Goal: Task Accomplishment & Management: Manage account settings

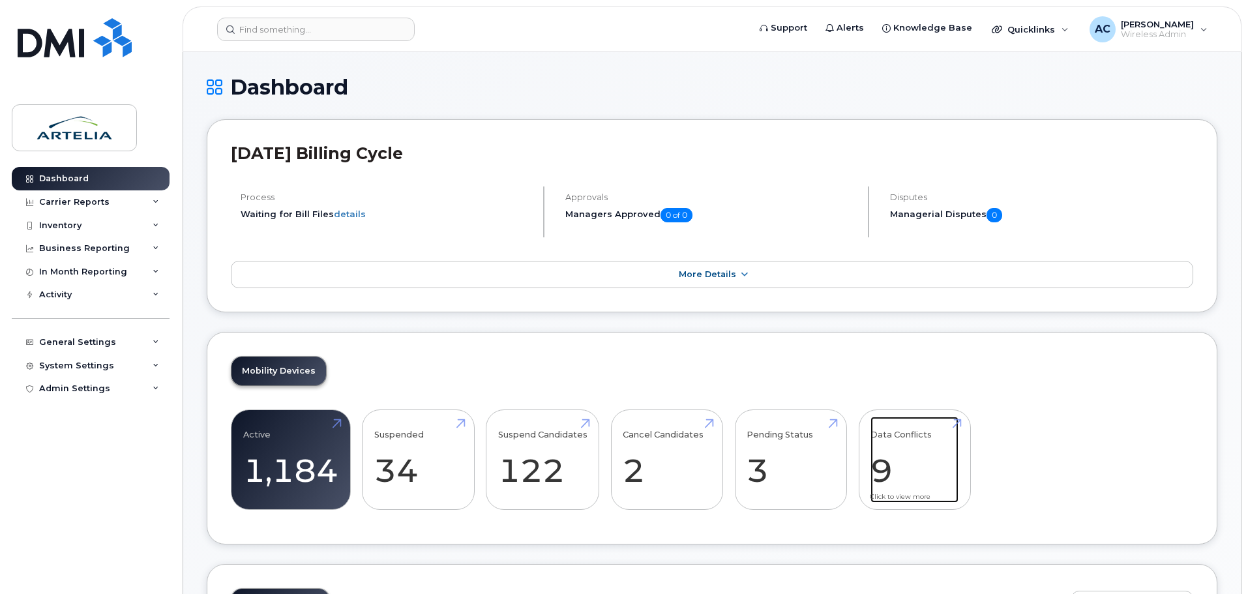
click at [911, 478] on link "Data Conflicts 9" at bounding box center [914, 460] width 88 height 86
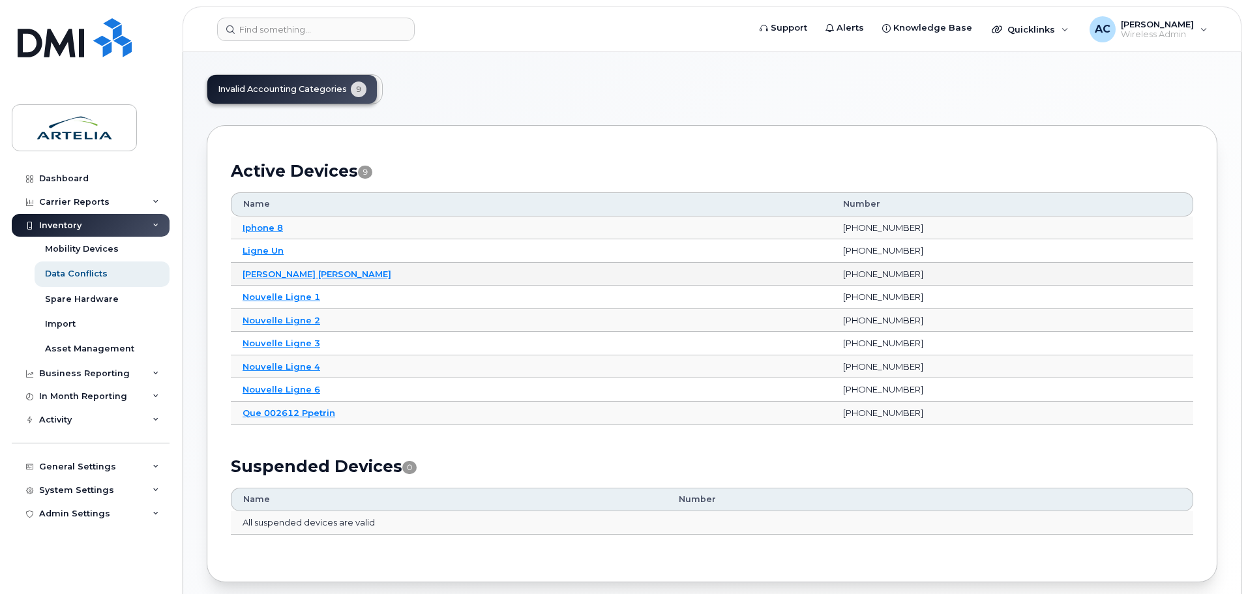
scroll to position [65, 0]
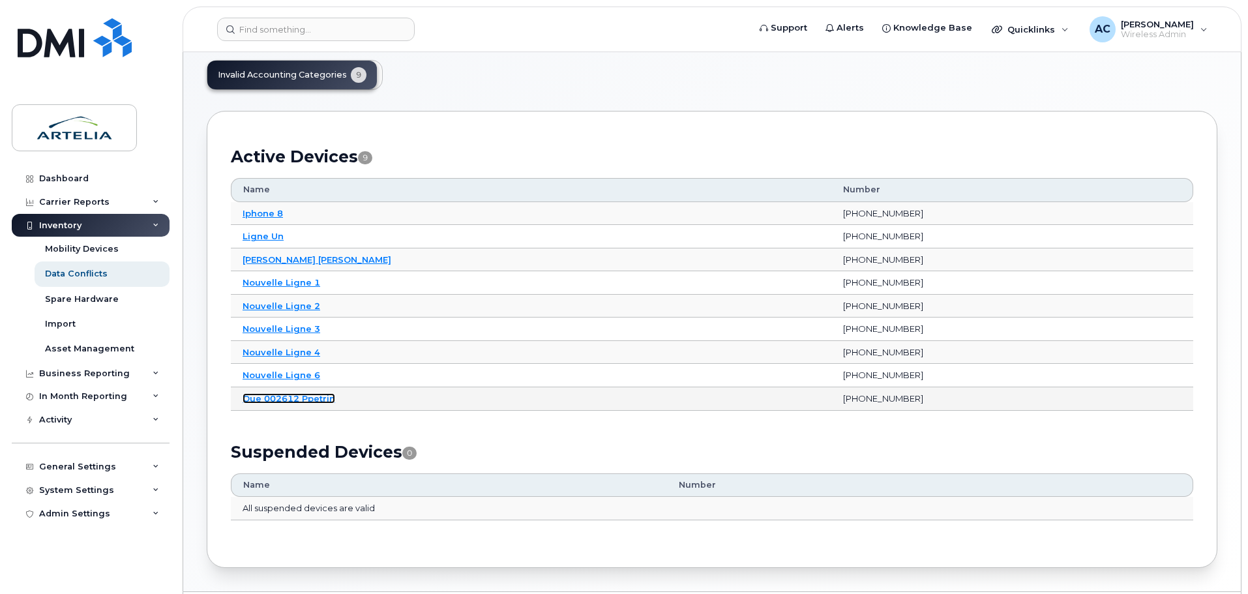
click at [263, 402] on link "Que 002612 Ppetrin" at bounding box center [288, 398] width 93 height 10
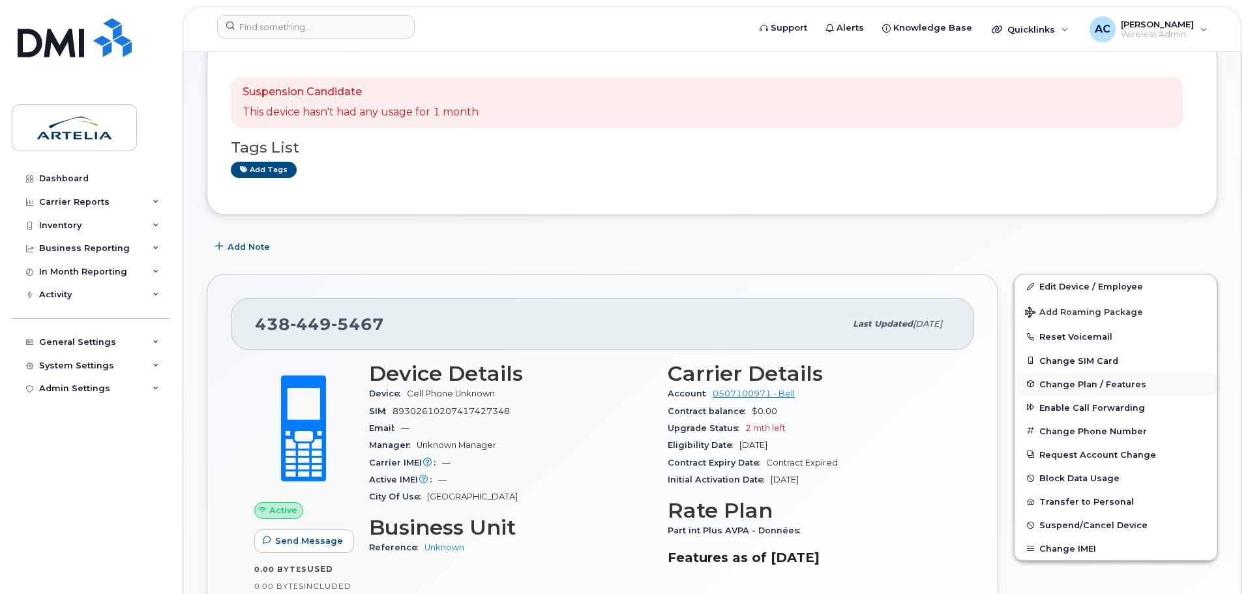
scroll to position [261, 0]
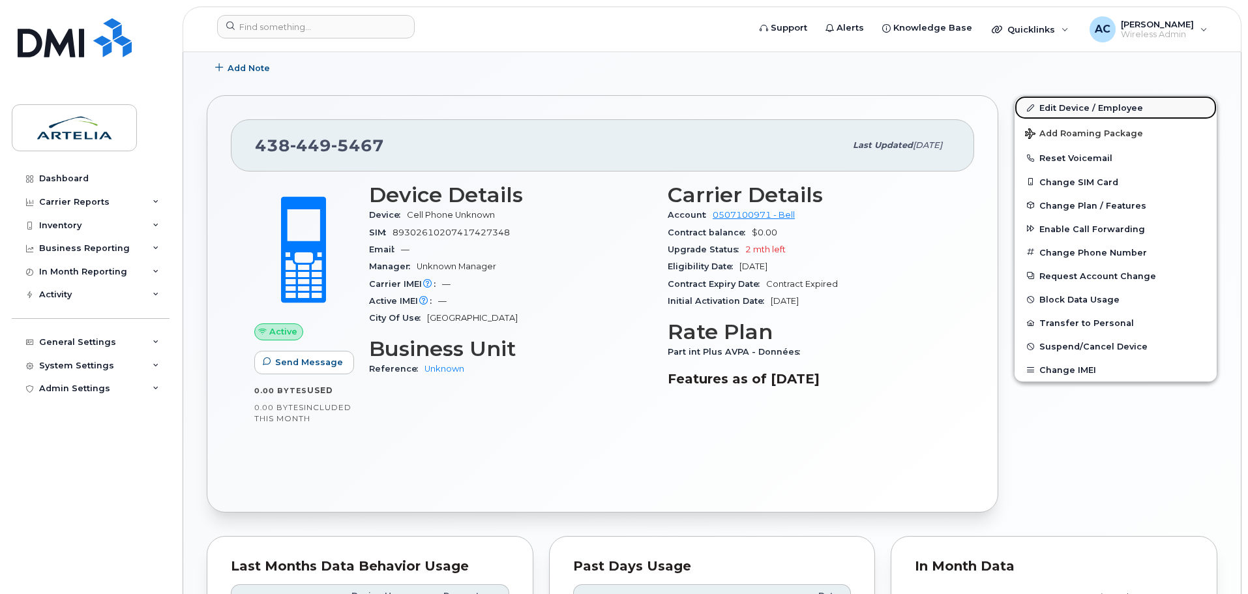
click at [1078, 108] on link "Edit Device / Employee" at bounding box center [1115, 107] width 202 height 23
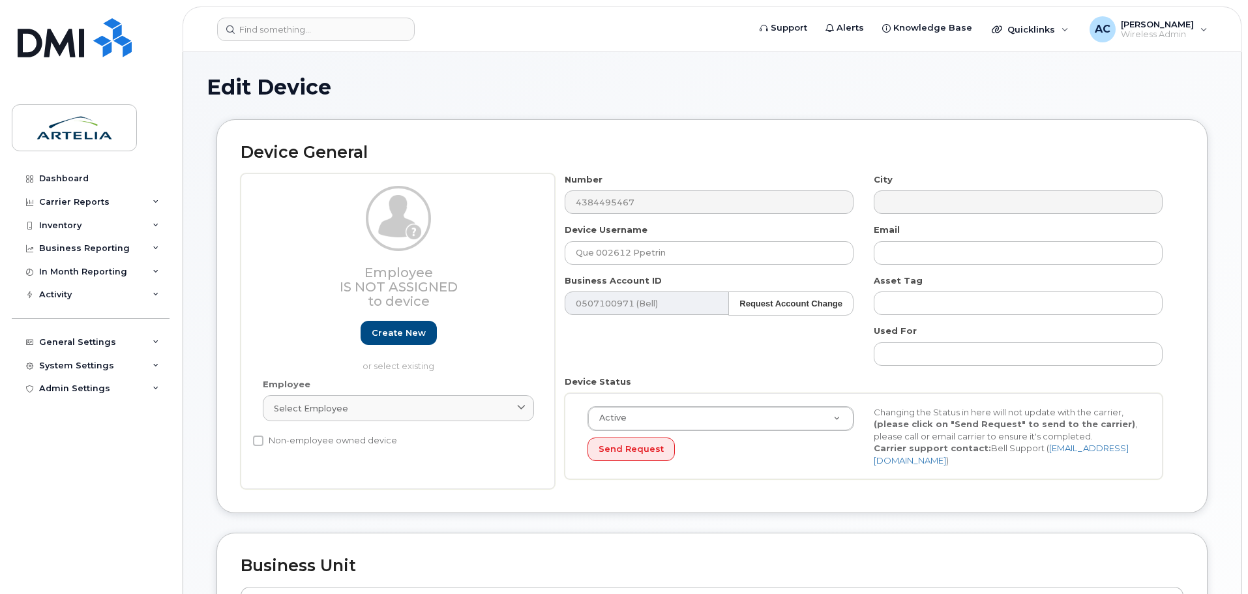
select select "29521959"
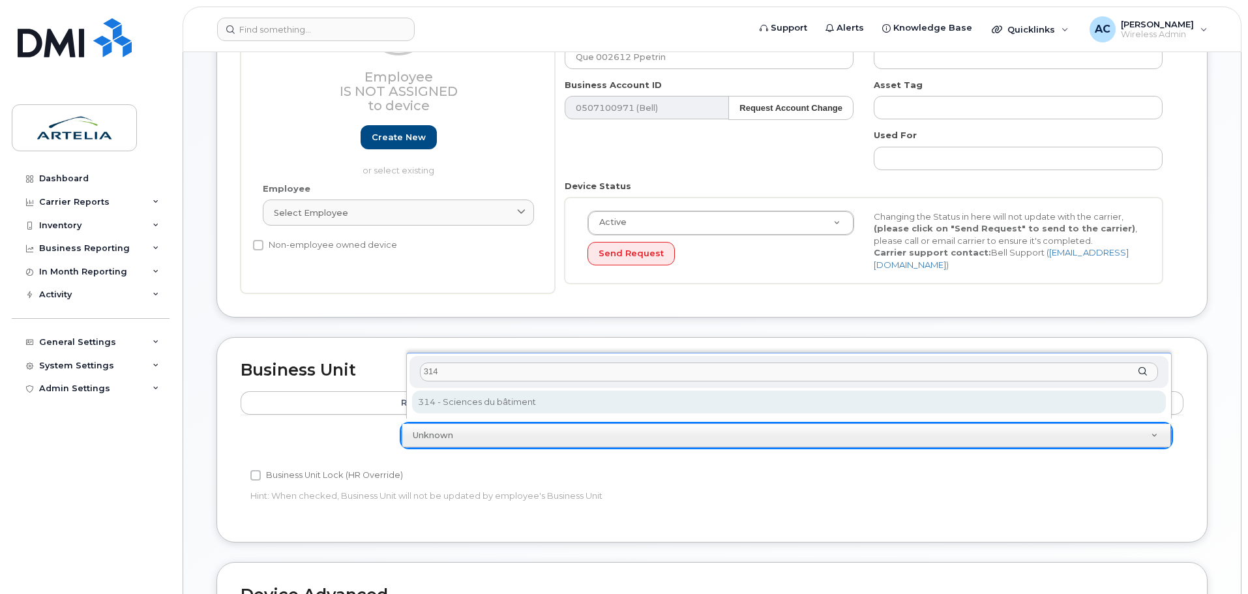
type input "314"
select select "29521996"
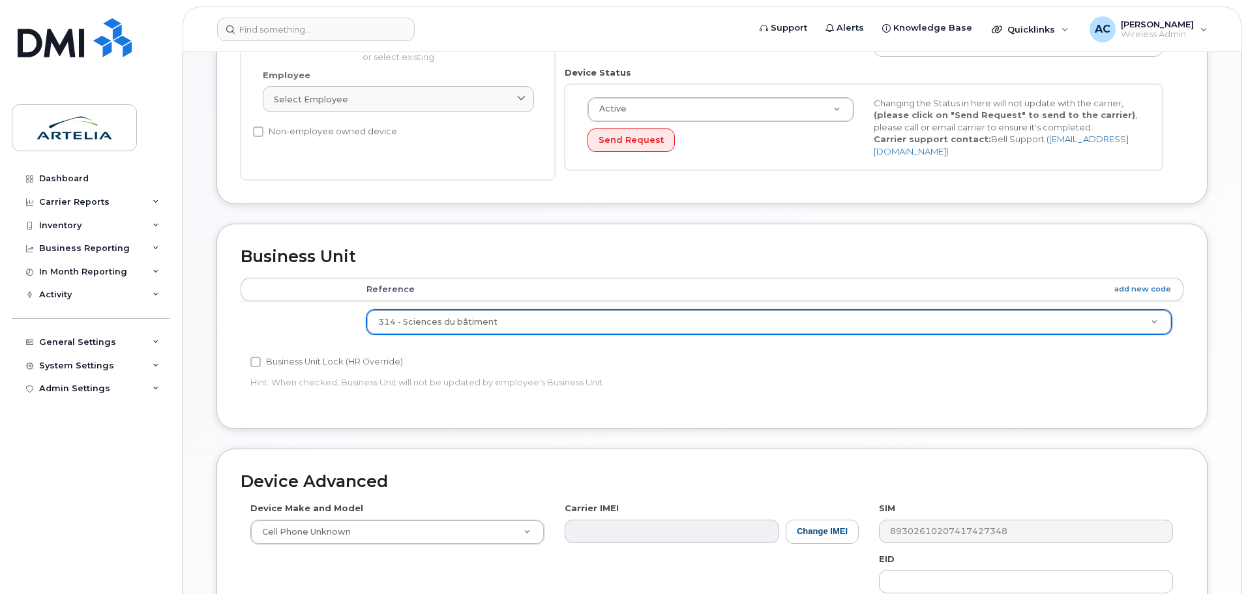
scroll to position [521, 0]
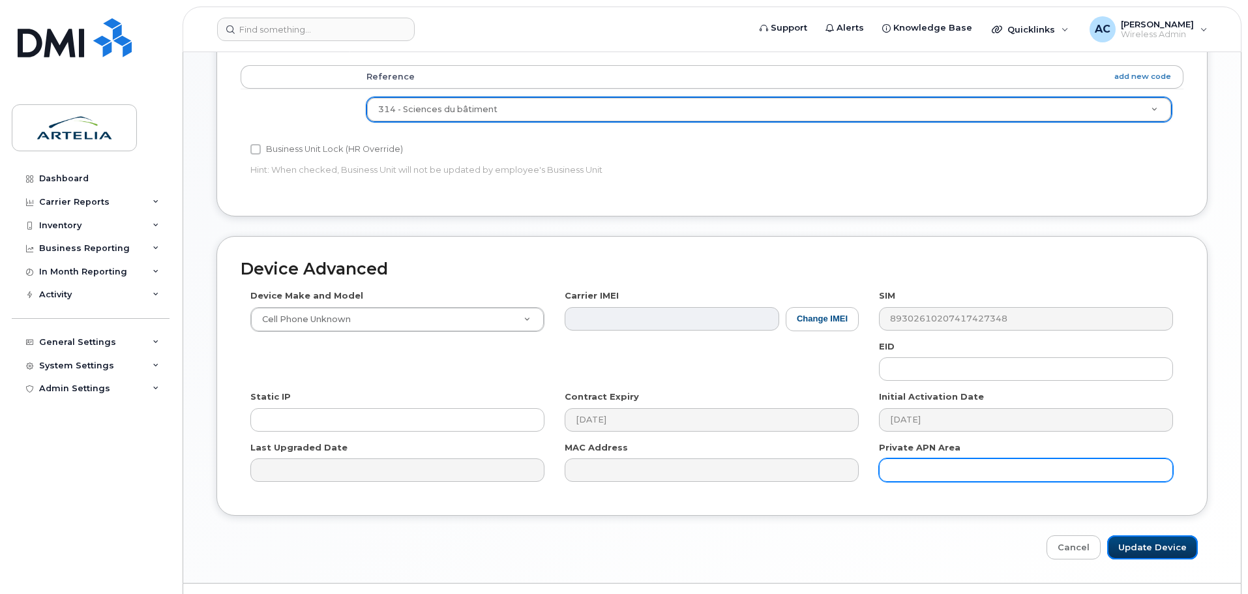
click at [1148, 536] on input "Update Device" at bounding box center [1152, 547] width 91 height 24
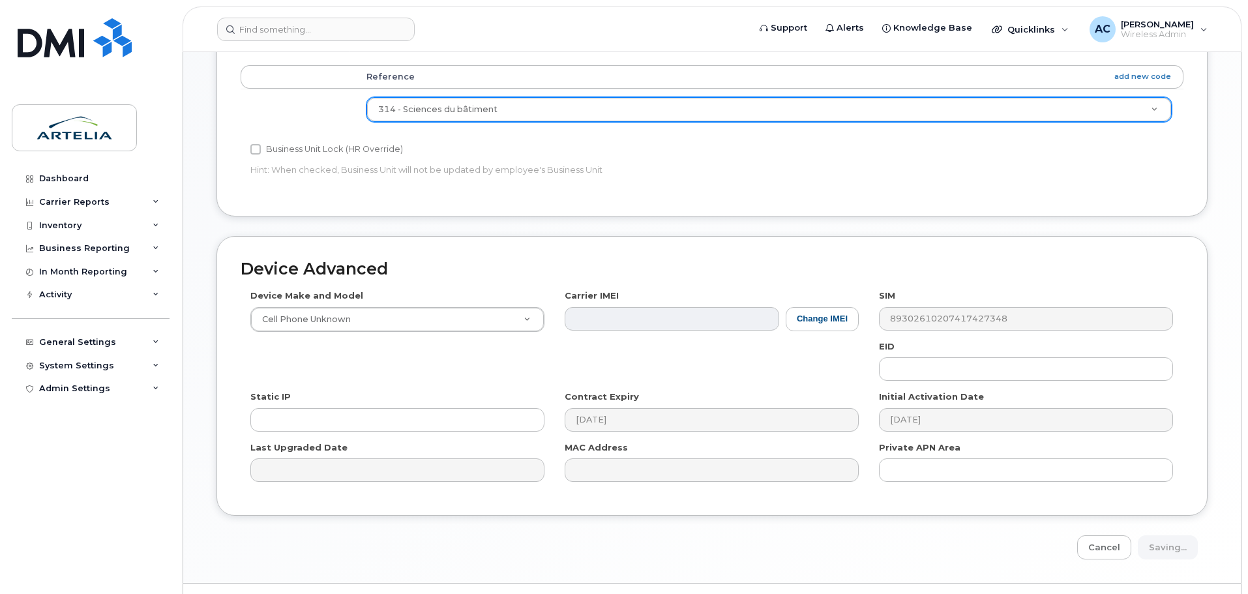
type input "Saving..."
